Goal: Transaction & Acquisition: Purchase product/service

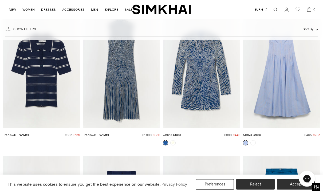
scroll to position [1505, 0]
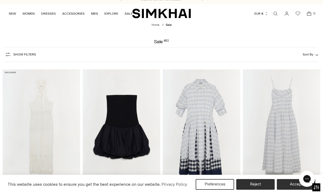
scroll to position [6, 0]
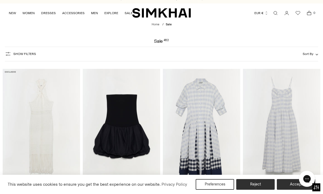
click at [312, 53] on span "Sort By" at bounding box center [308, 54] width 11 height 4
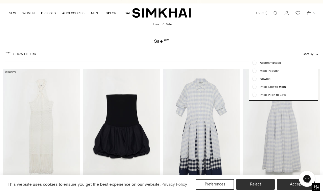
click at [295, 87] on div "Price: Low to High" at bounding box center [283, 86] width 63 height 5
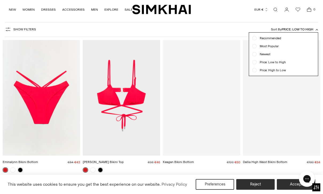
scroll to position [39, 0]
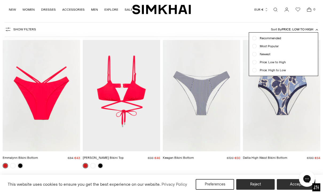
click at [269, 69] on span "Price: High to Low" at bounding box center [271, 70] width 29 height 5
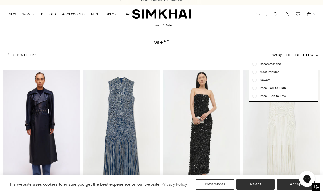
scroll to position [1, 0]
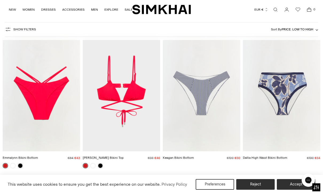
click at [306, 32] on button "Sort By Price: Low to High" at bounding box center [294, 29] width 47 height 6
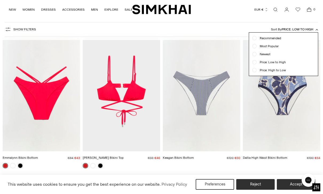
click at [280, 73] on span "Price: High to Low" at bounding box center [271, 70] width 29 height 5
click at [267, 73] on span "Price: High to Low" at bounding box center [271, 70] width 29 height 5
click at [258, 73] on span "Price: High to Low" at bounding box center [271, 70] width 29 height 5
click at [258, 22] on div "Show Filters Show Filters Sort By Price: Low to High Recommended Most Popular N…" at bounding box center [162, 29] width 314 height 15
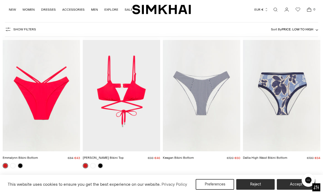
click at [305, 28] on span "Price: Low to High" at bounding box center [298, 30] width 32 height 4
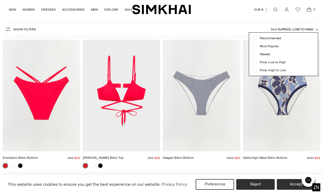
click at [277, 63] on span "Price: Low to High" at bounding box center [271, 62] width 29 height 5
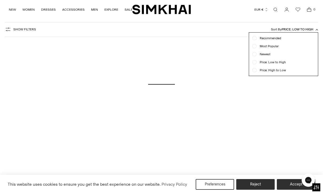
click at [274, 70] on span "Price: High to Low" at bounding box center [271, 70] width 29 height 5
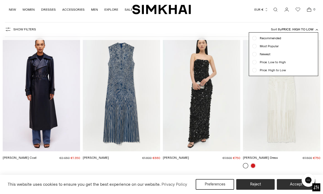
click at [301, 27] on button "Sort By Price: High to Low" at bounding box center [294, 29] width 47 height 6
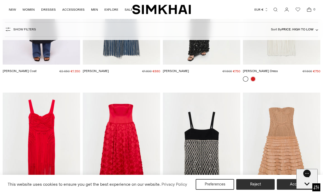
scroll to position [126, 0]
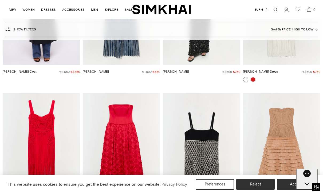
click at [10, 33] on button "Show Filters" at bounding box center [20, 29] width 31 height 9
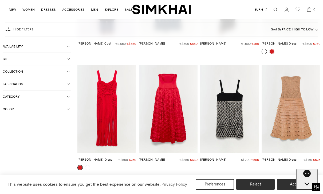
click at [42, 59] on span "Size" at bounding box center [35, 59] width 64 height 4
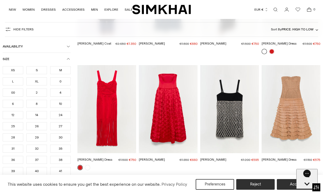
click at [36, 84] on div "XL" at bounding box center [36, 81] width 21 height 8
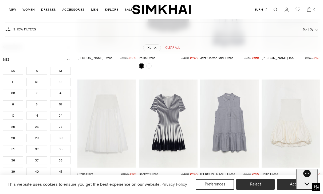
scroll to position [39, 0]
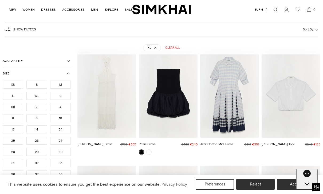
click at [12, 96] on div "L" at bounding box center [13, 96] width 21 height 8
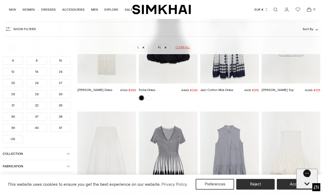
scroll to position [95, 0]
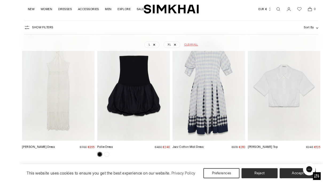
scroll to position [72, 0]
